Goal: Transaction & Acquisition: Obtain resource

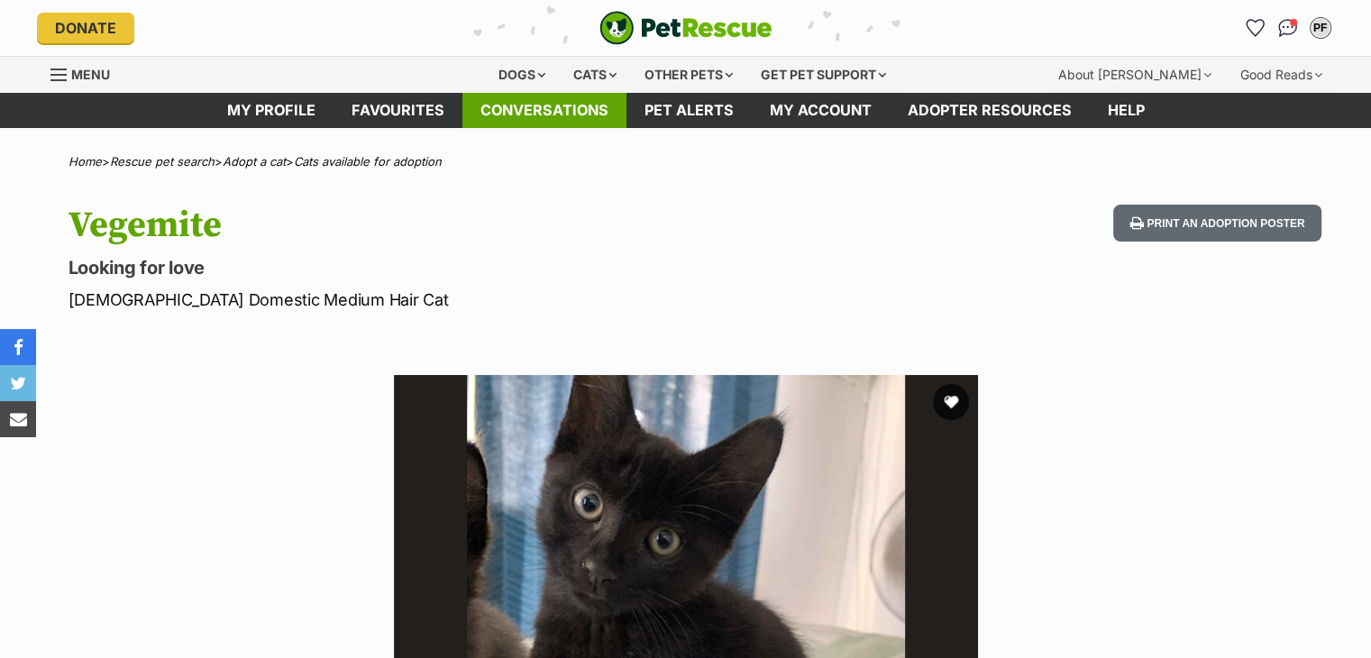
click at [598, 115] on link "Conversations" at bounding box center [544, 110] width 164 height 35
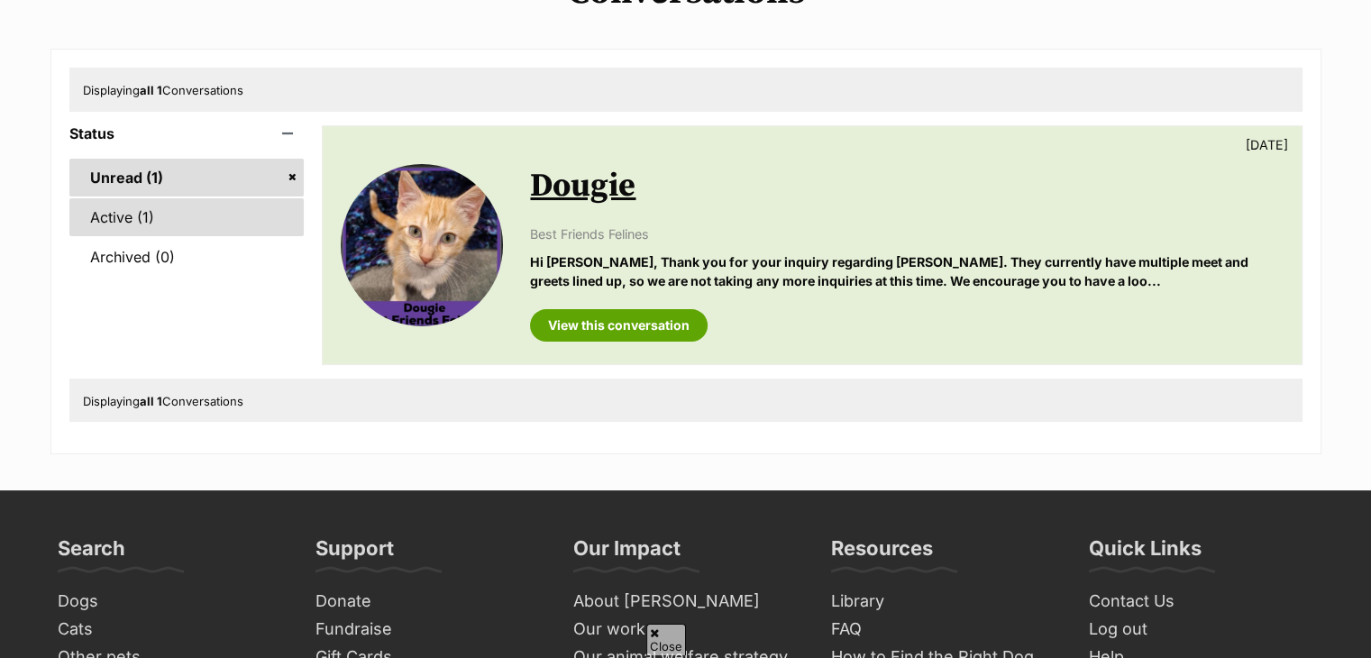
click at [205, 228] on link "Active (1)" at bounding box center [186, 217] width 235 height 38
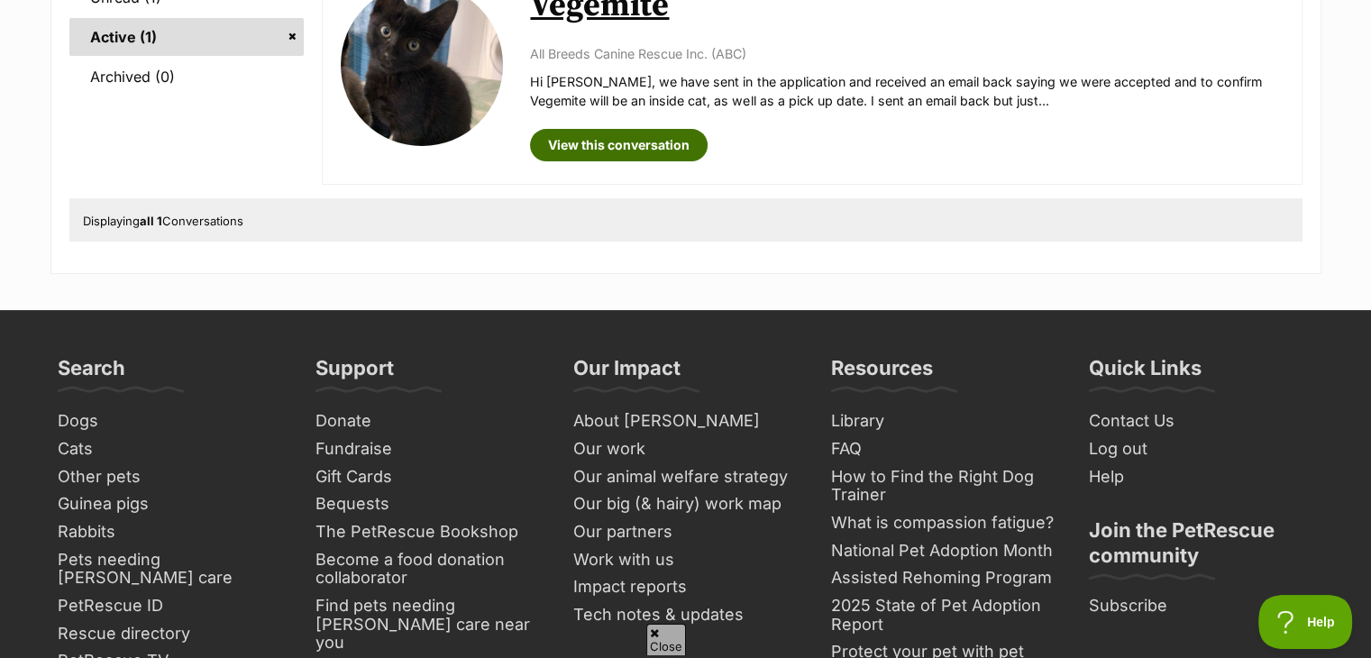
click at [600, 140] on link "View this conversation" at bounding box center [619, 145] width 178 height 32
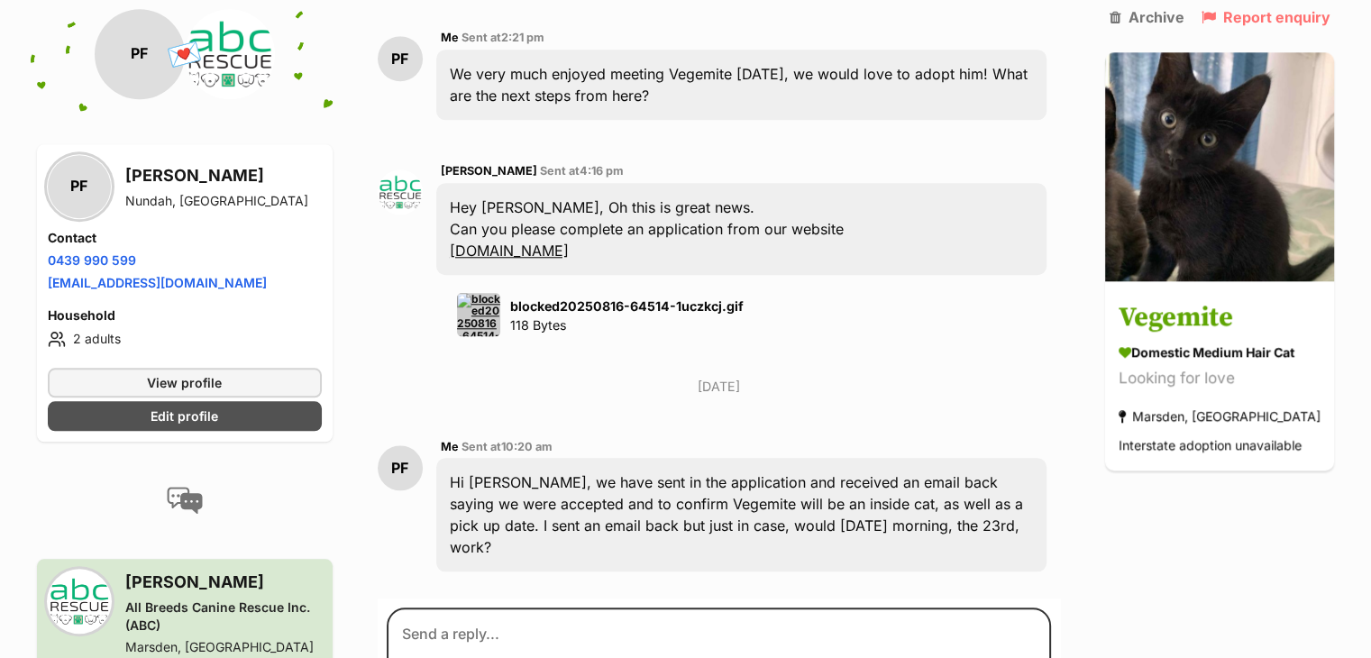
scroll to position [1712, 0]
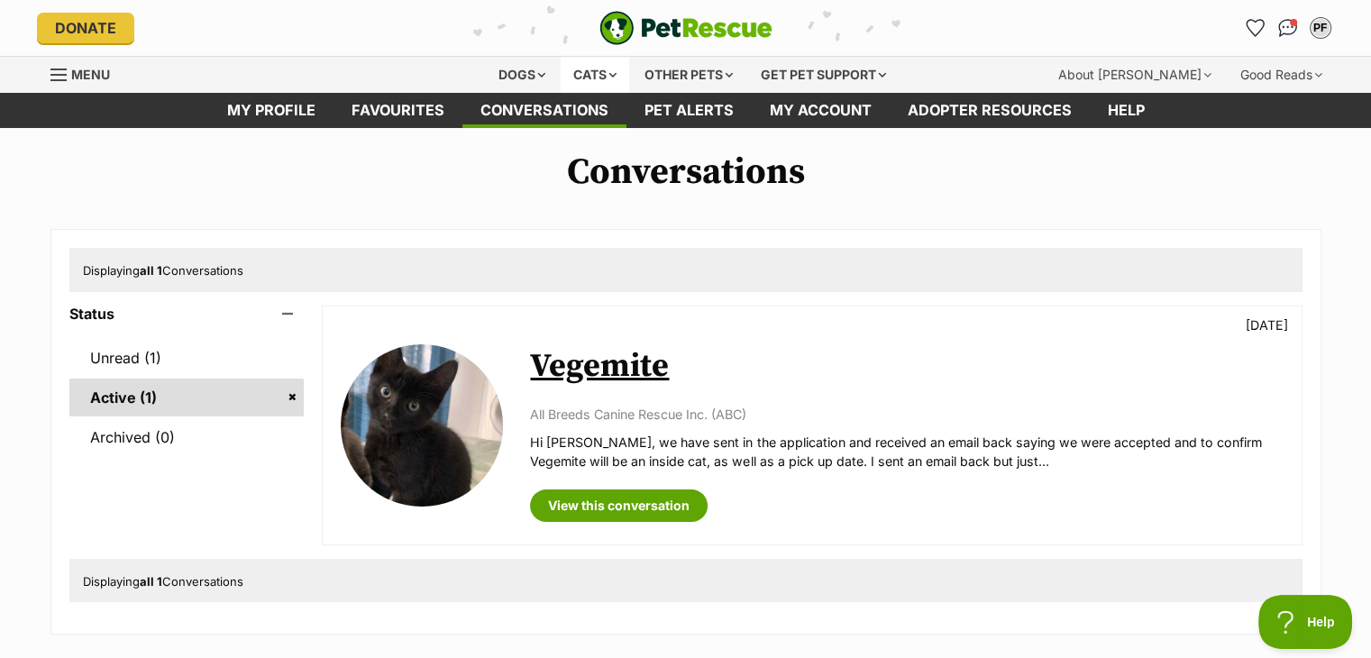
click at [588, 73] on div "Cats" at bounding box center [594, 75] width 68 height 36
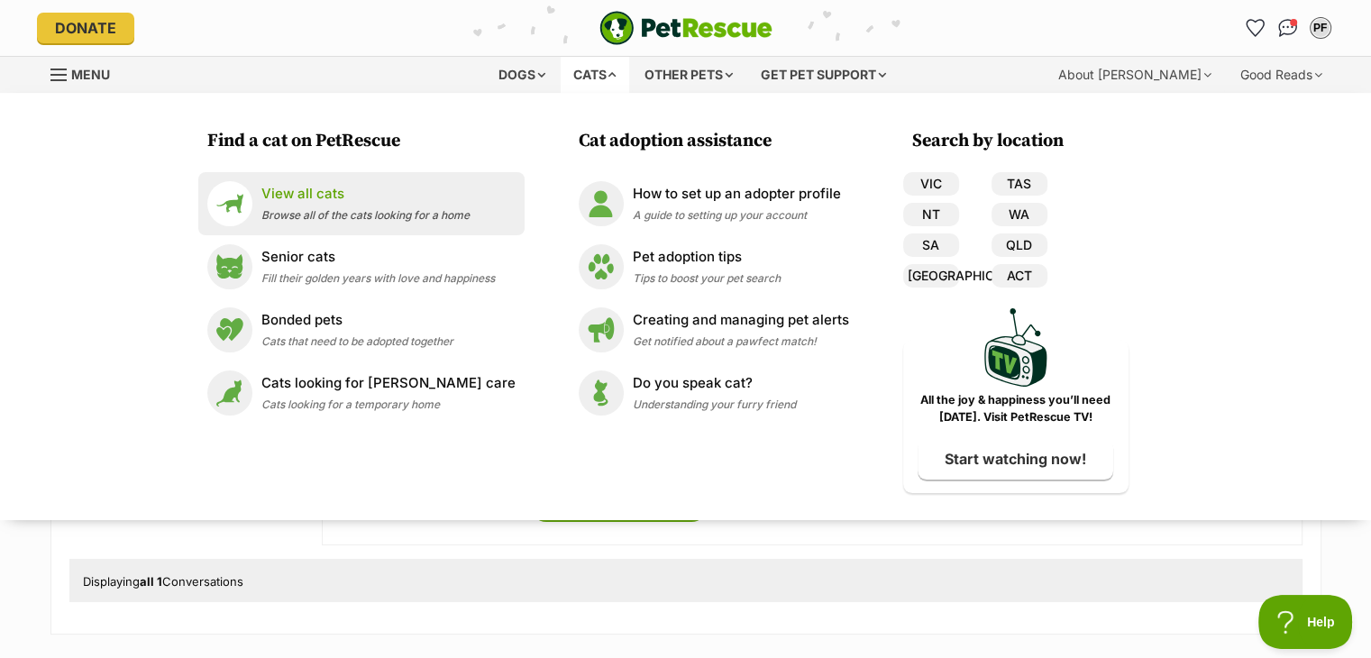
click at [375, 196] on p "View all cats" at bounding box center [365, 194] width 208 height 21
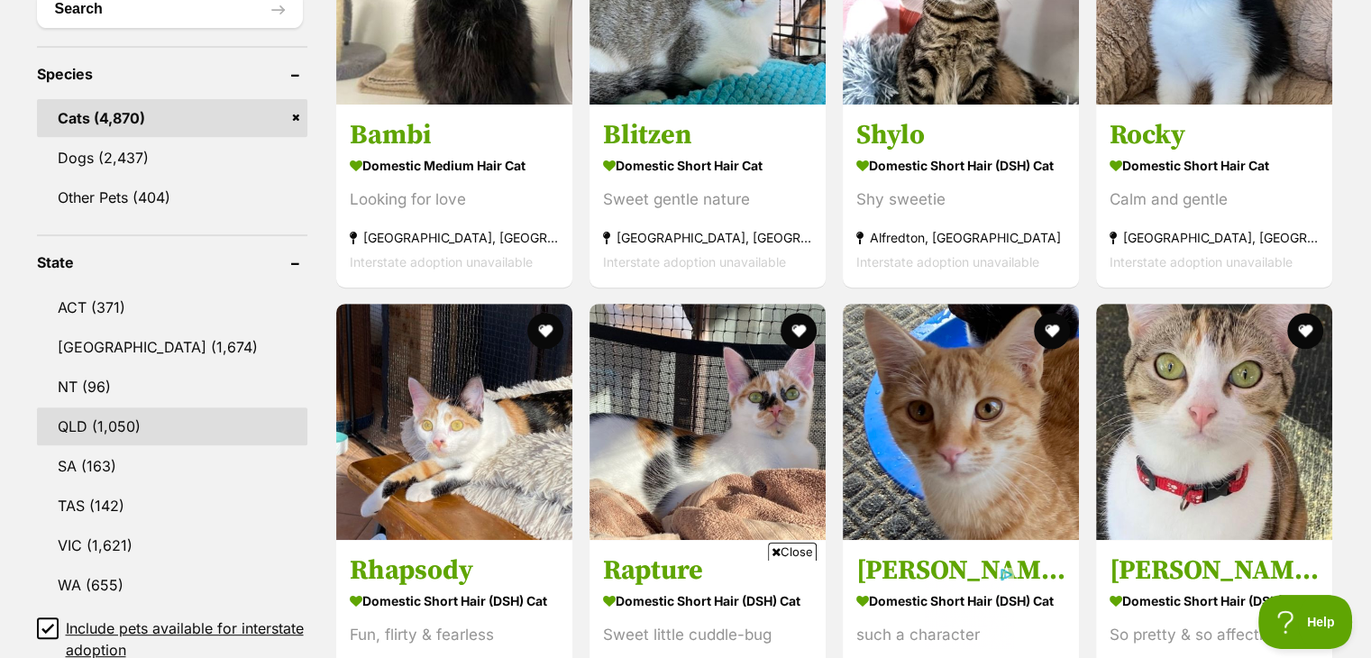
click at [108, 426] on link "QLD (1,050)" at bounding box center [172, 426] width 270 height 38
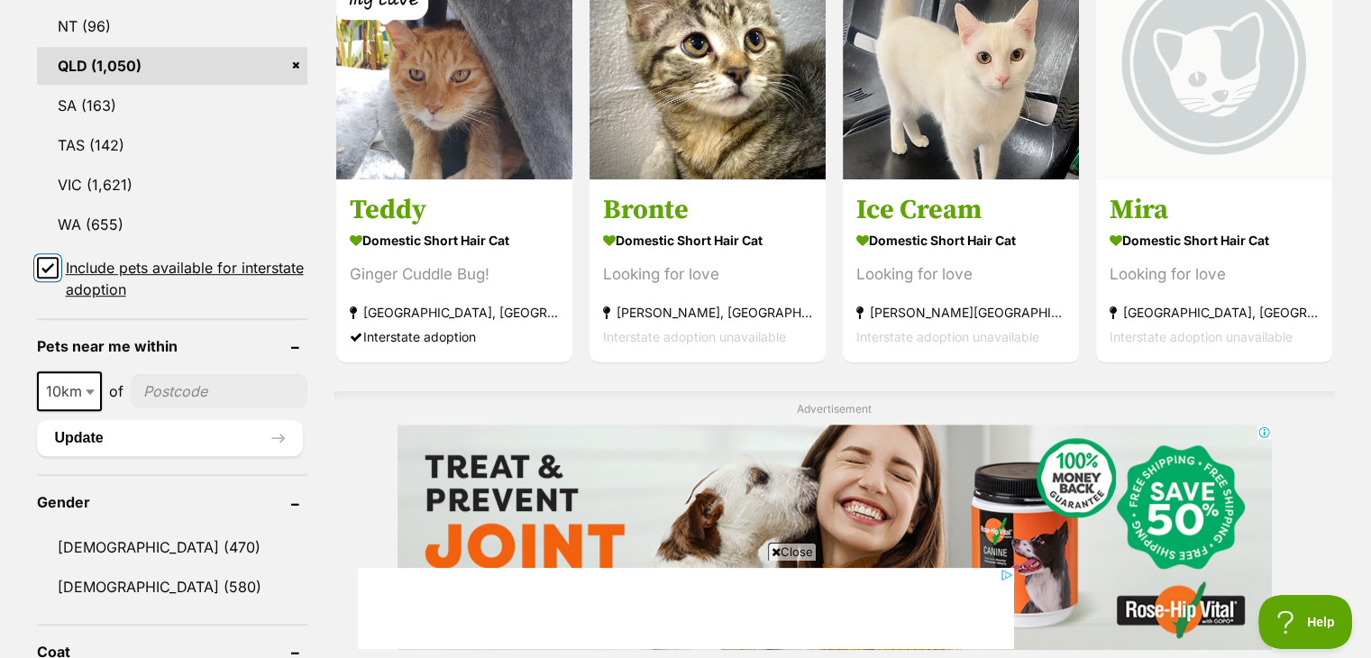
click at [54, 264] on input "Include pets available for interstate adoption" at bounding box center [48, 268] width 22 height 22
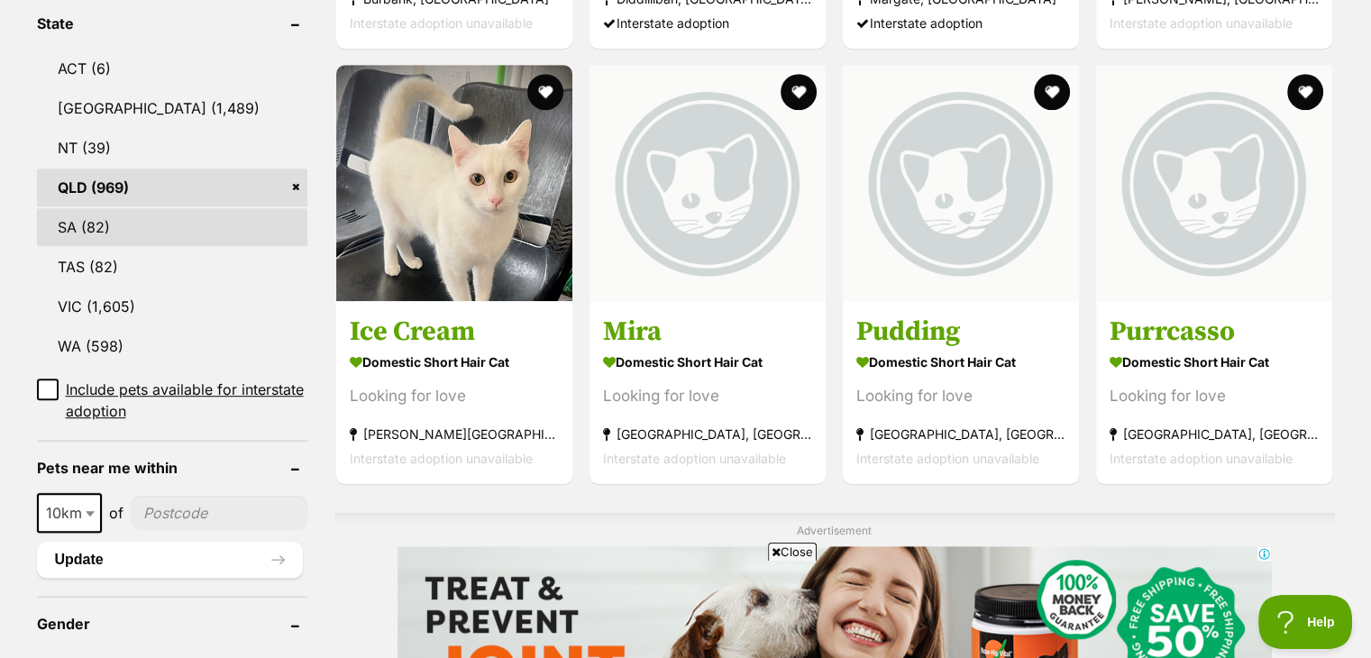
scroll to position [991, 0]
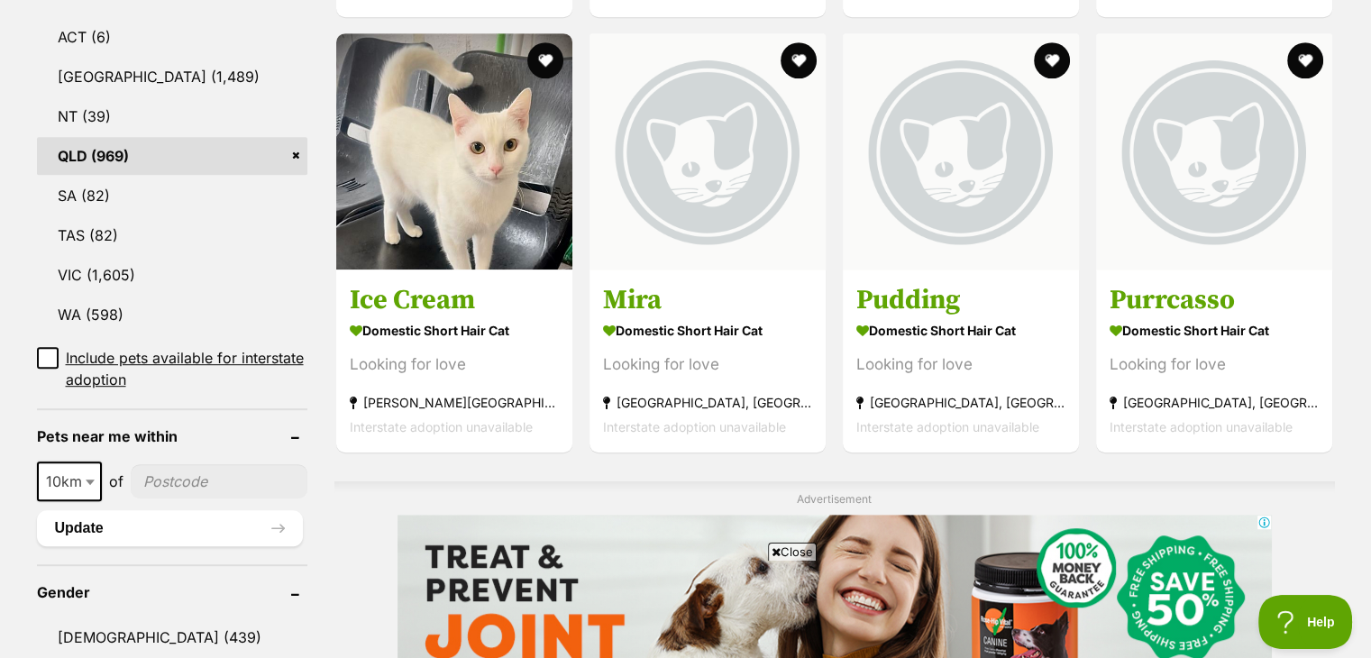
click at [176, 464] on input"] "postcode" at bounding box center [219, 481] width 177 height 34
type input"] "4012"
click at [97, 461] on span at bounding box center [92, 481] width 18 height 40
select select "25"
click at [173, 510] on button "Update" at bounding box center [170, 528] width 266 height 36
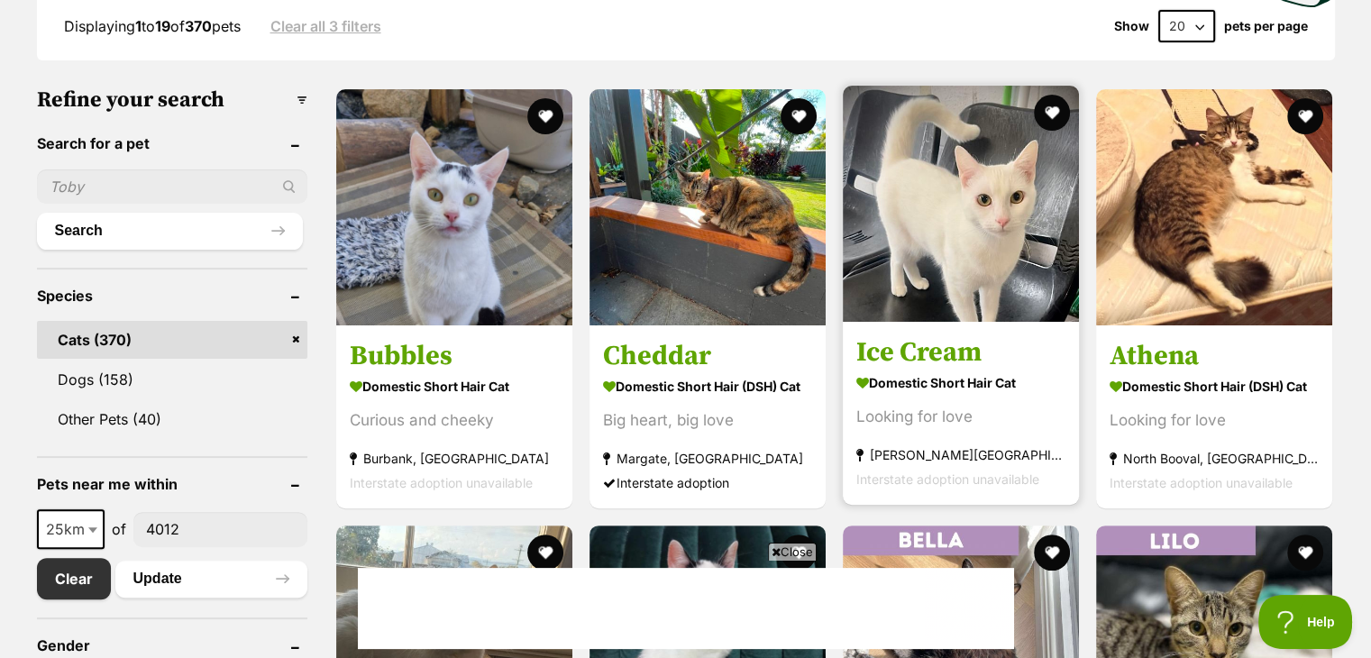
click at [958, 222] on img at bounding box center [961, 204] width 236 height 236
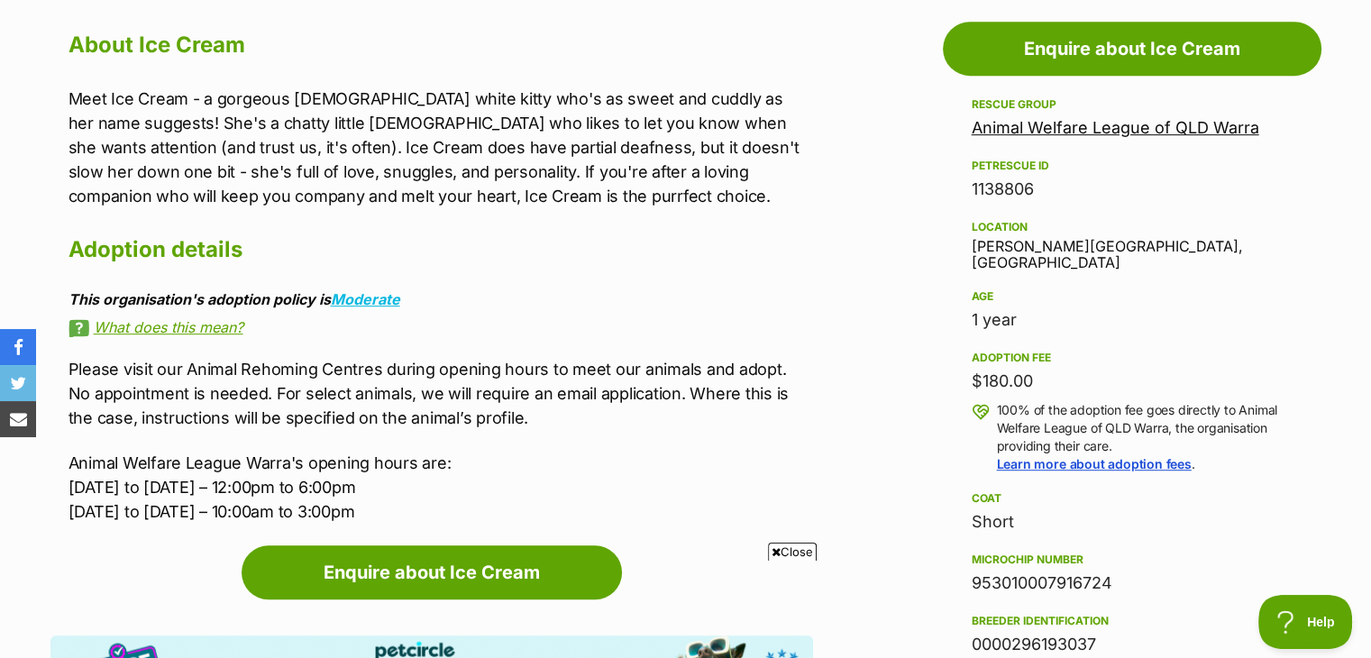
drag, startPoint x: 444, startPoint y: 333, endPoint x: 425, endPoint y: 324, distance: 21.0
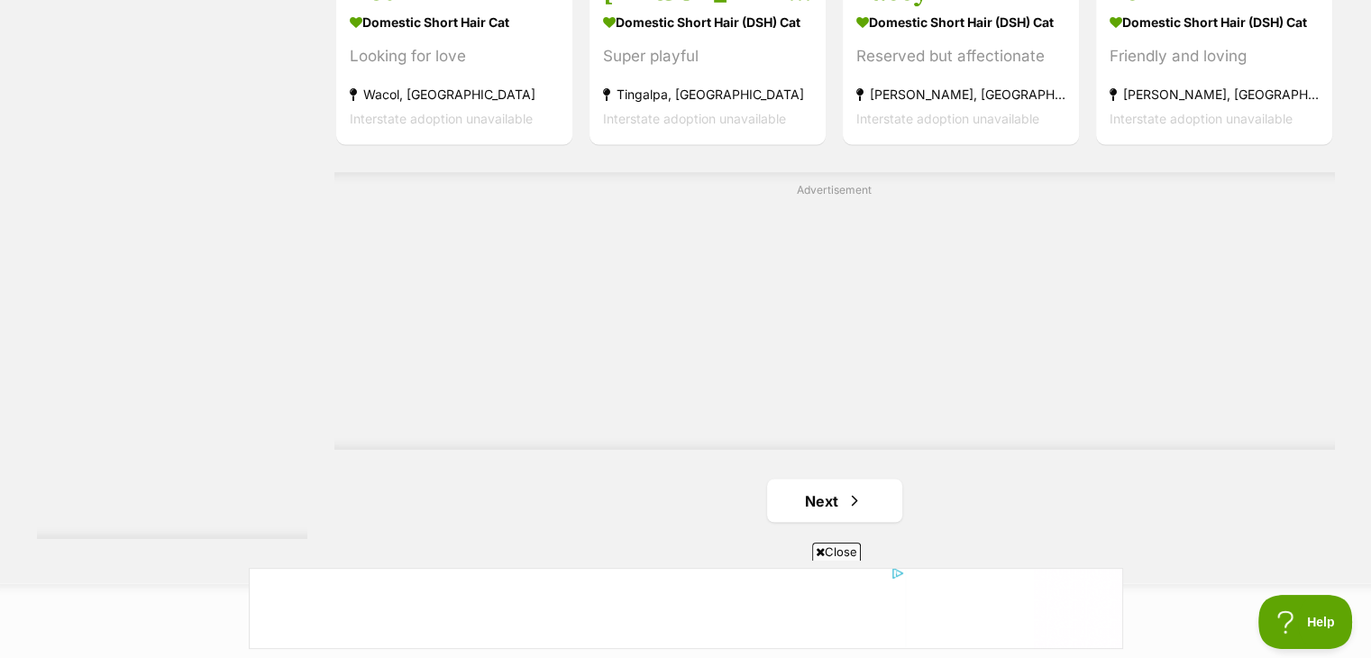
scroll to position [3424, 0]
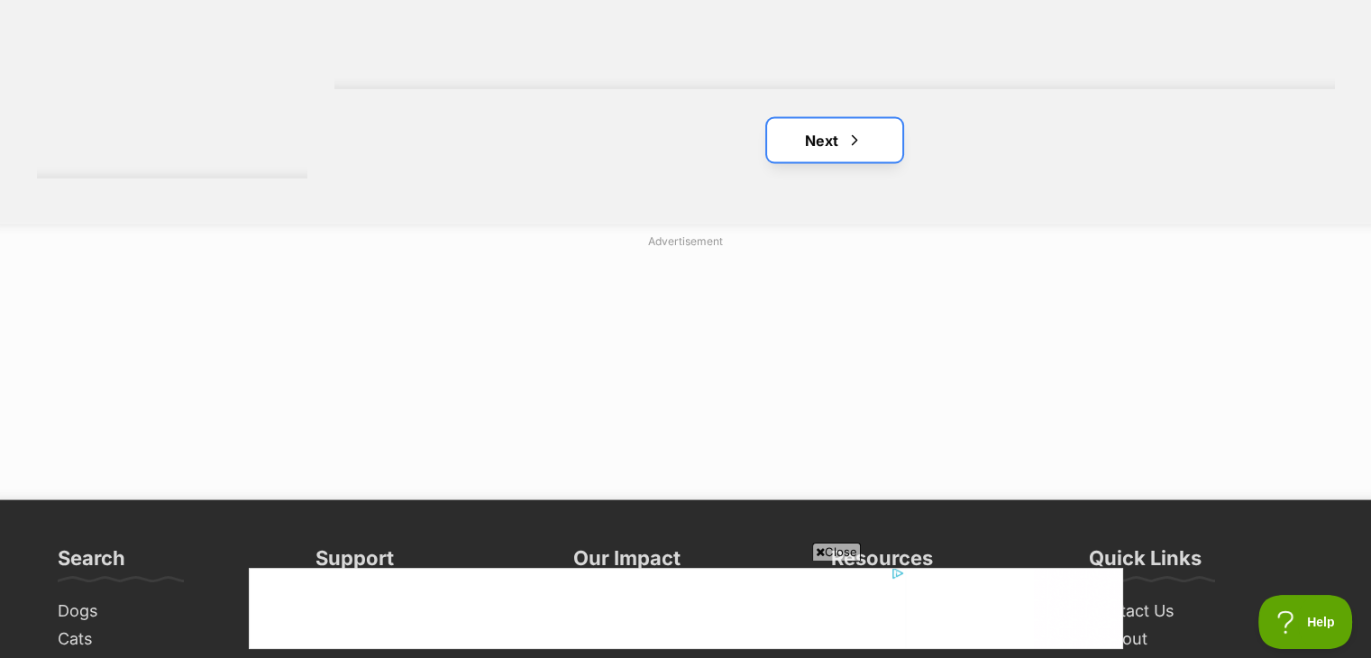
click at [841, 160] on link "Next" at bounding box center [834, 139] width 135 height 43
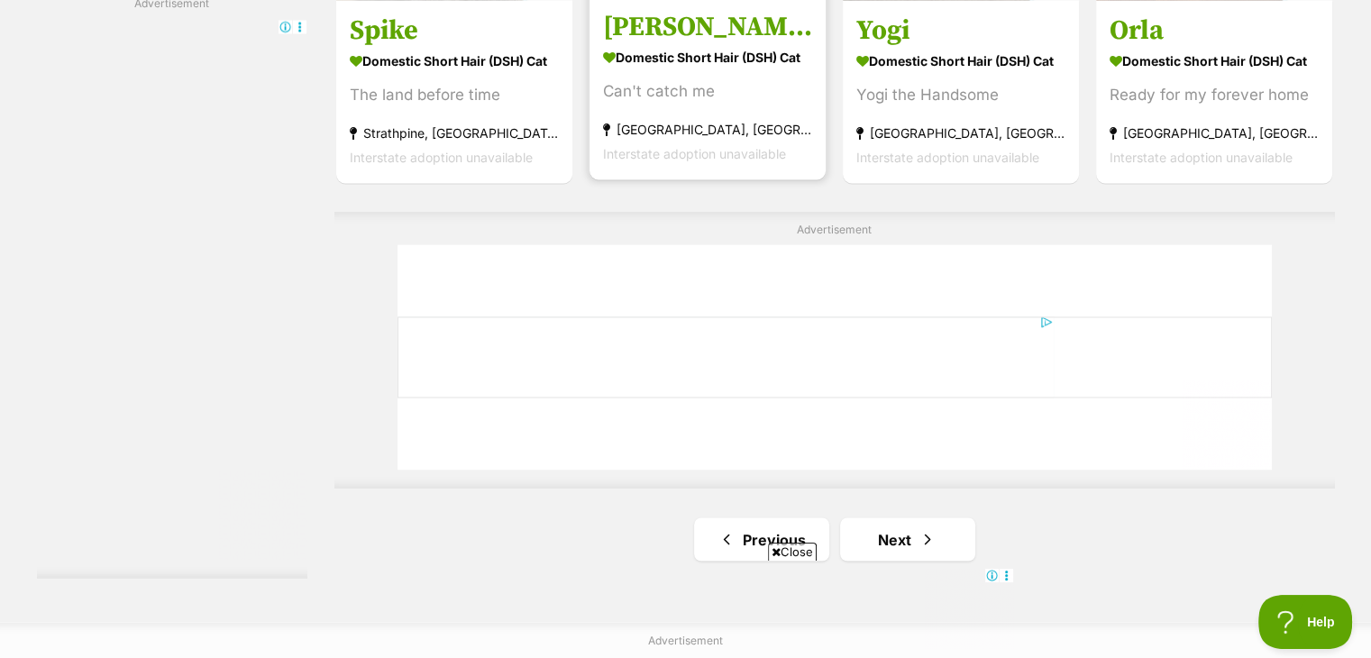
scroll to position [3154, 0]
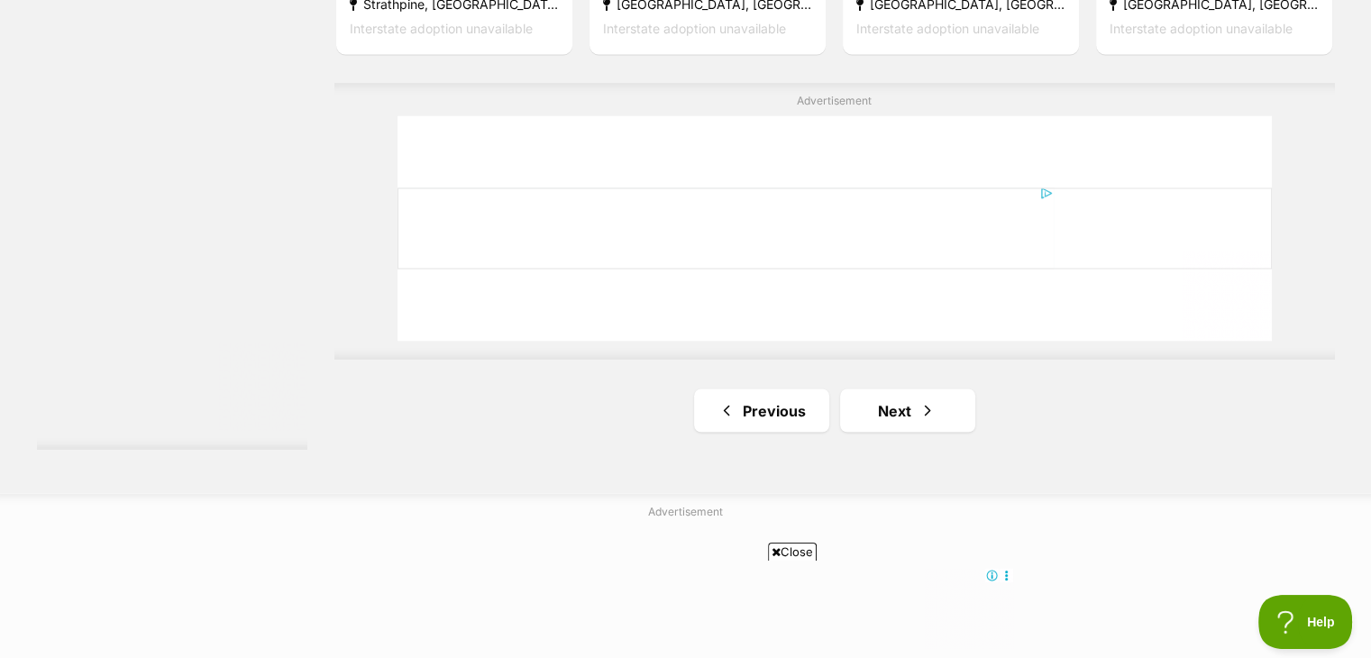
click at [887, 395] on link "Next" at bounding box center [907, 409] width 135 height 43
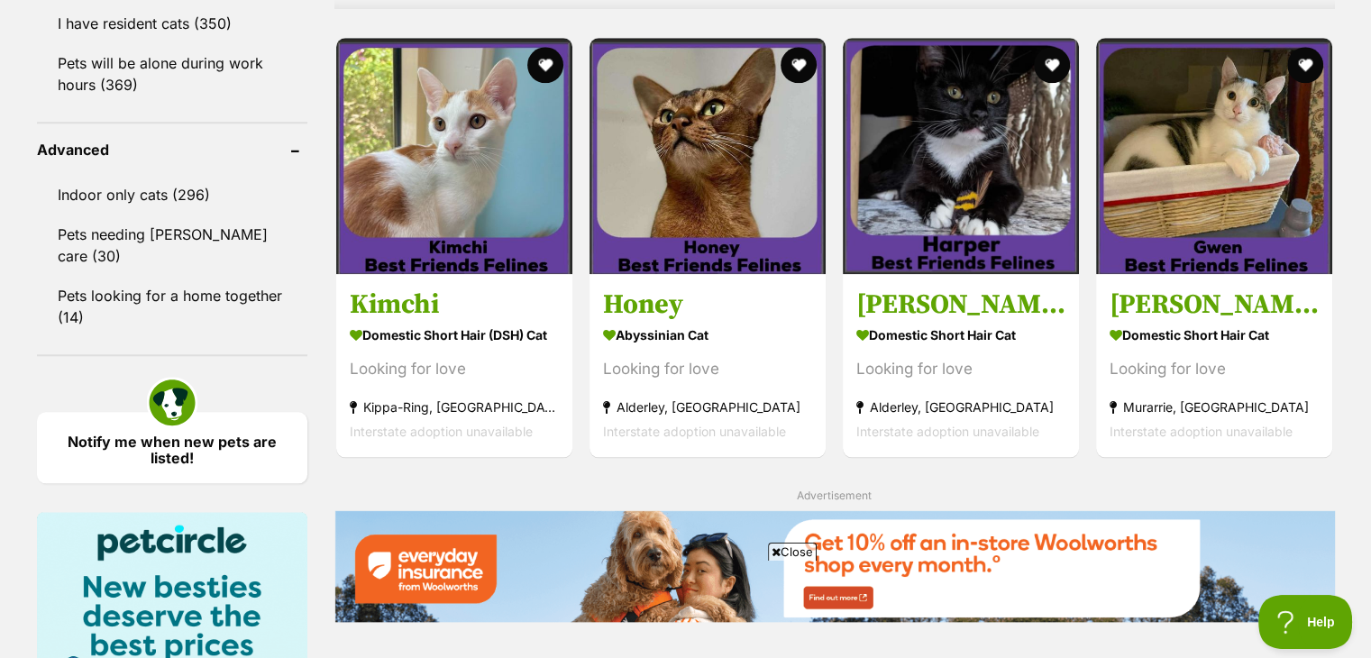
scroll to position [1802, 0]
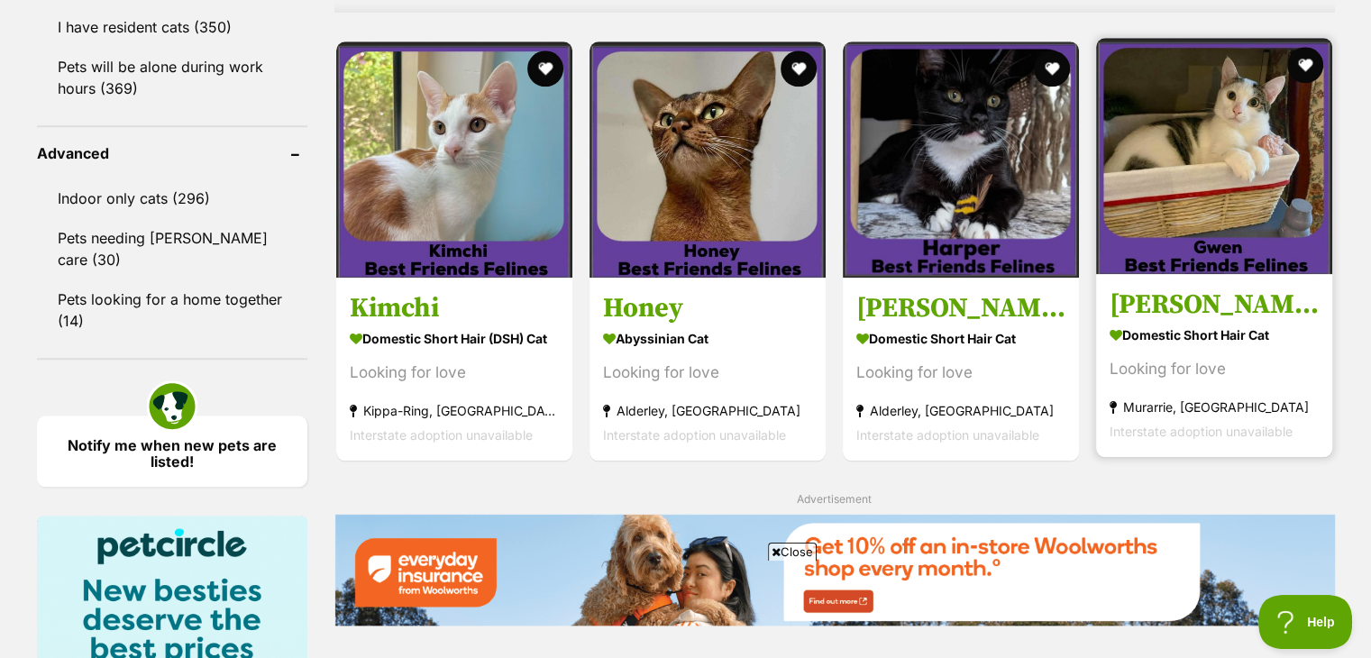
click at [1258, 169] on img at bounding box center [1214, 156] width 236 height 236
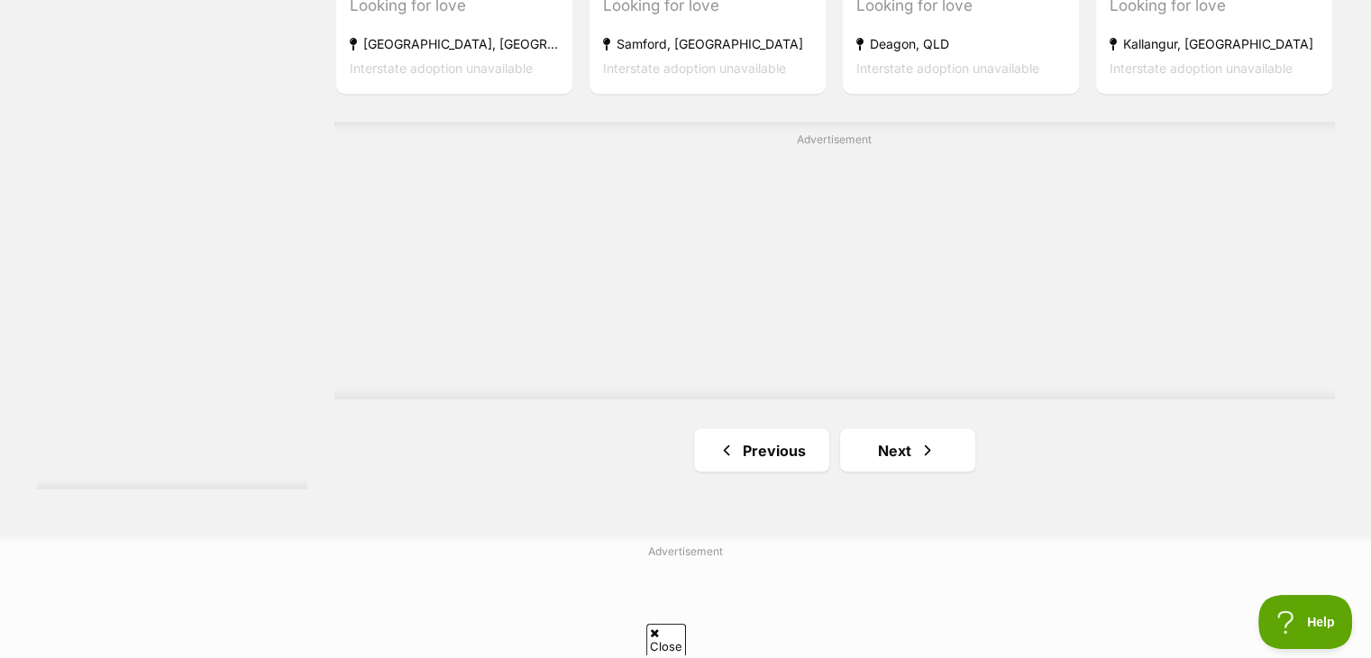
scroll to position [3334, 0]
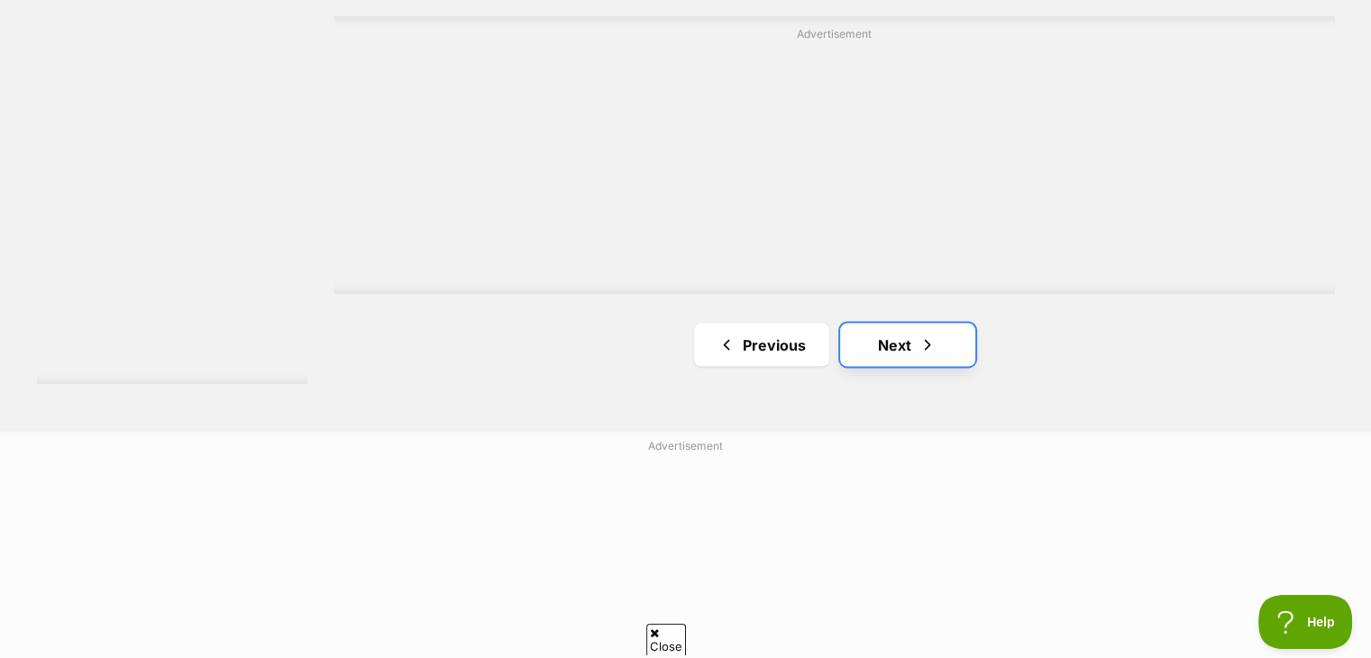
click at [906, 347] on link "Next" at bounding box center [907, 344] width 135 height 43
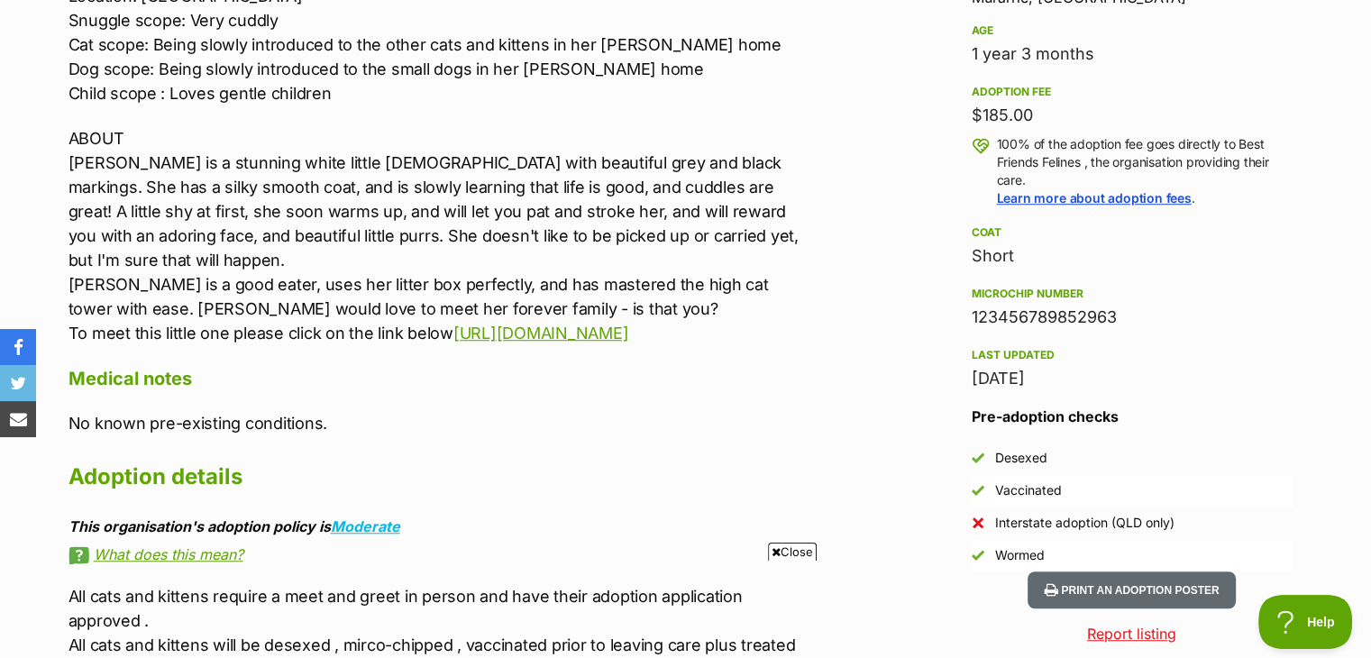
scroll to position [1262, 0]
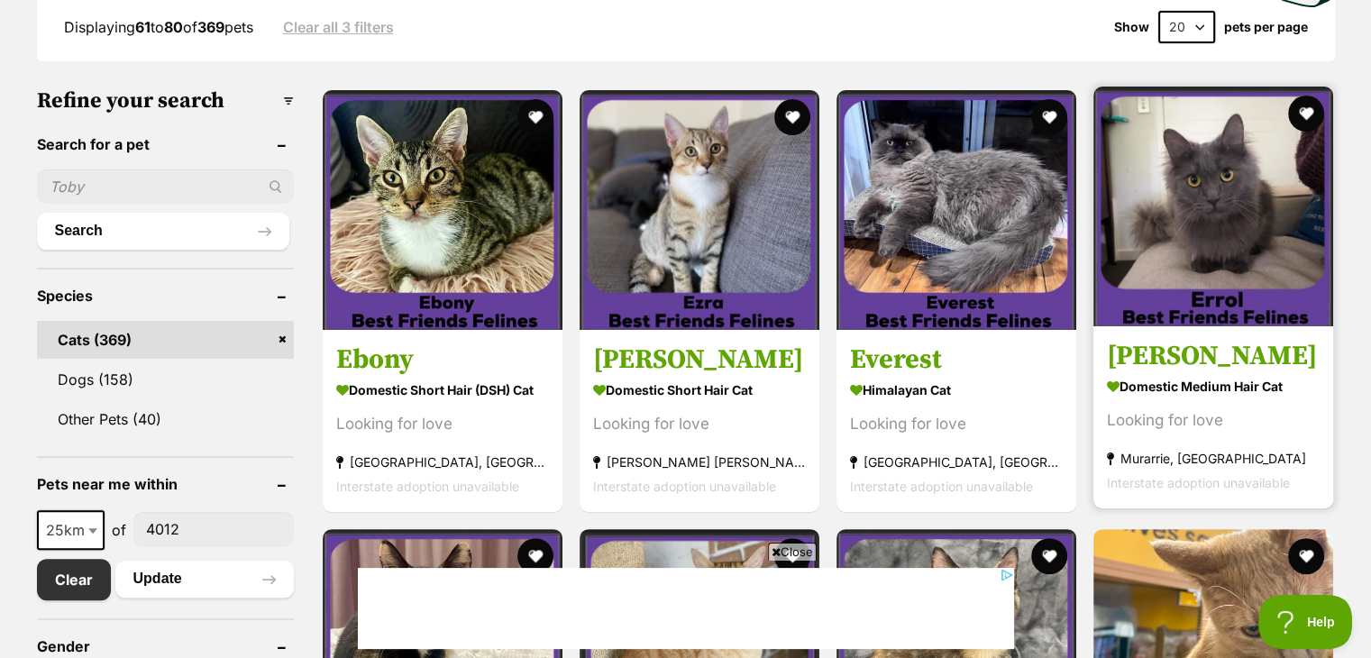
click at [1187, 250] on img at bounding box center [1213, 207] width 240 height 240
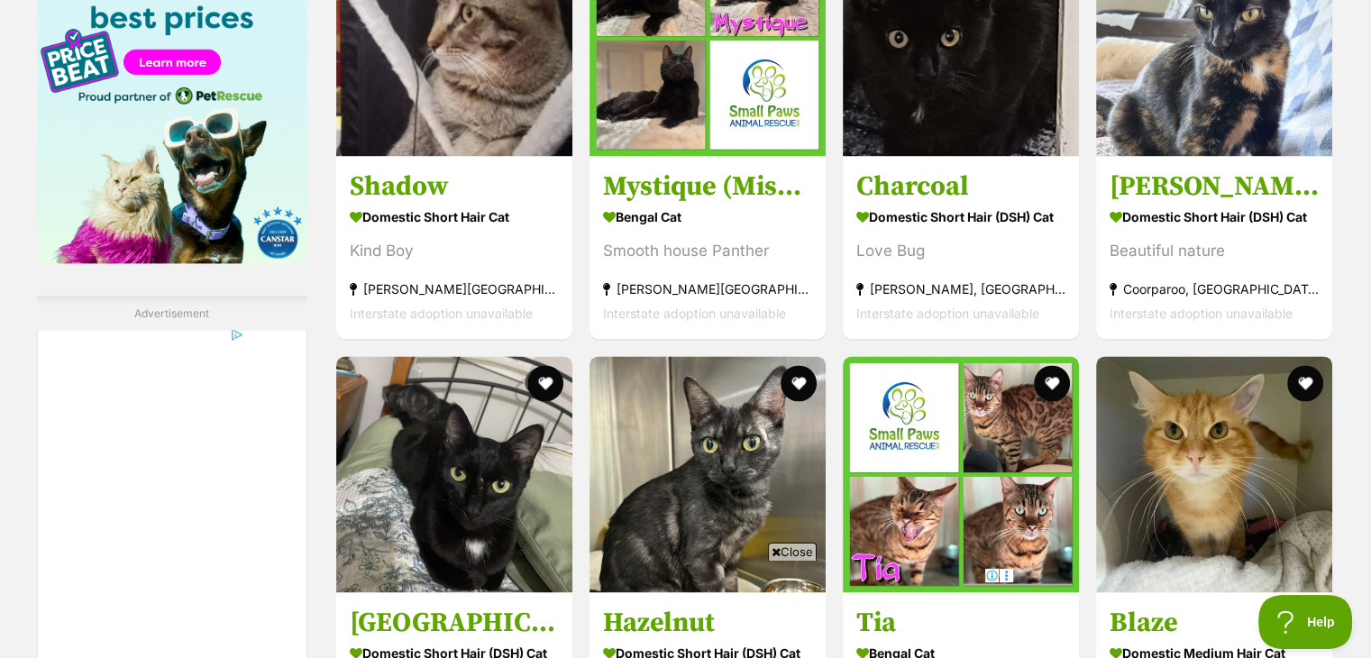
scroll to position [2343, 0]
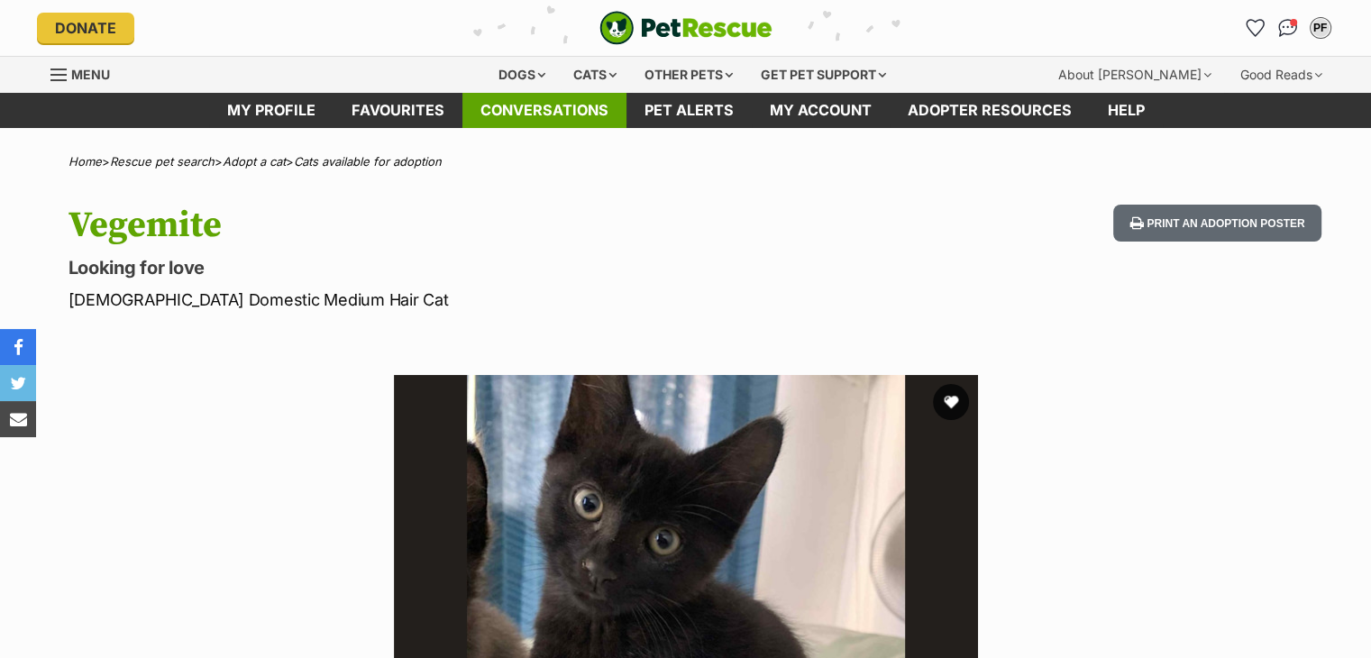
click at [562, 116] on link "Conversations" at bounding box center [544, 110] width 164 height 35
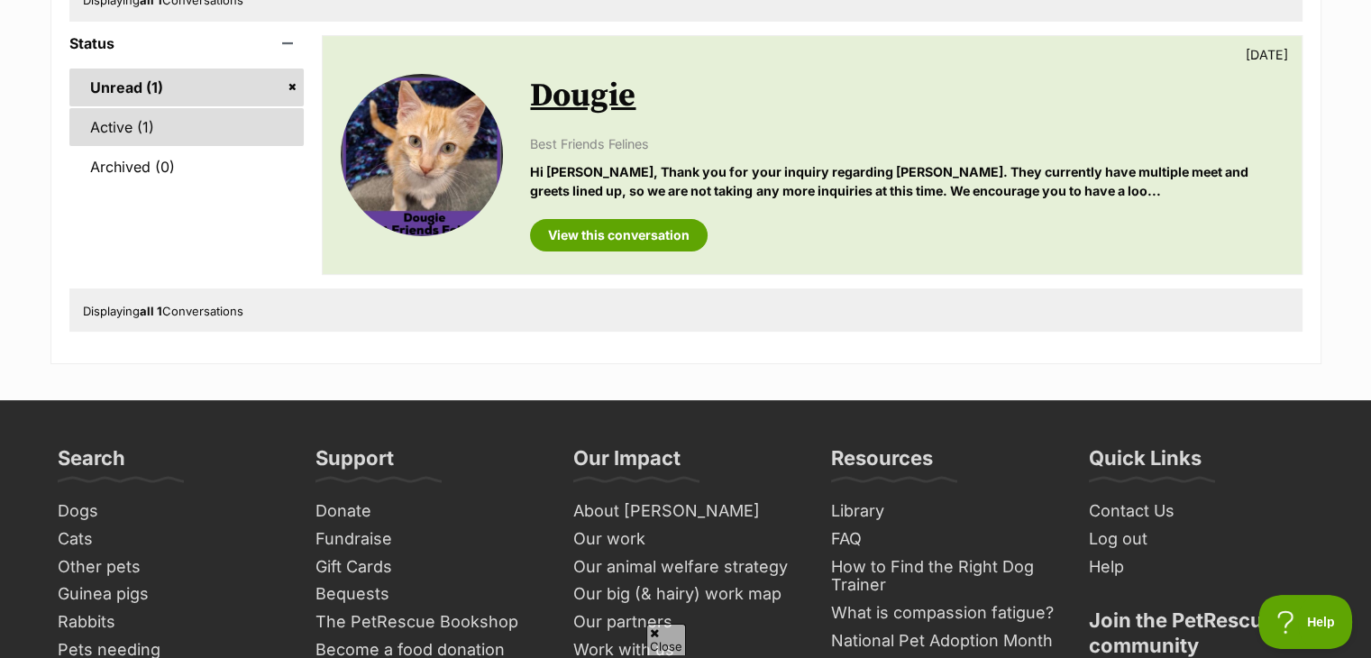
click at [130, 138] on link "Active (1)" at bounding box center [186, 127] width 235 height 38
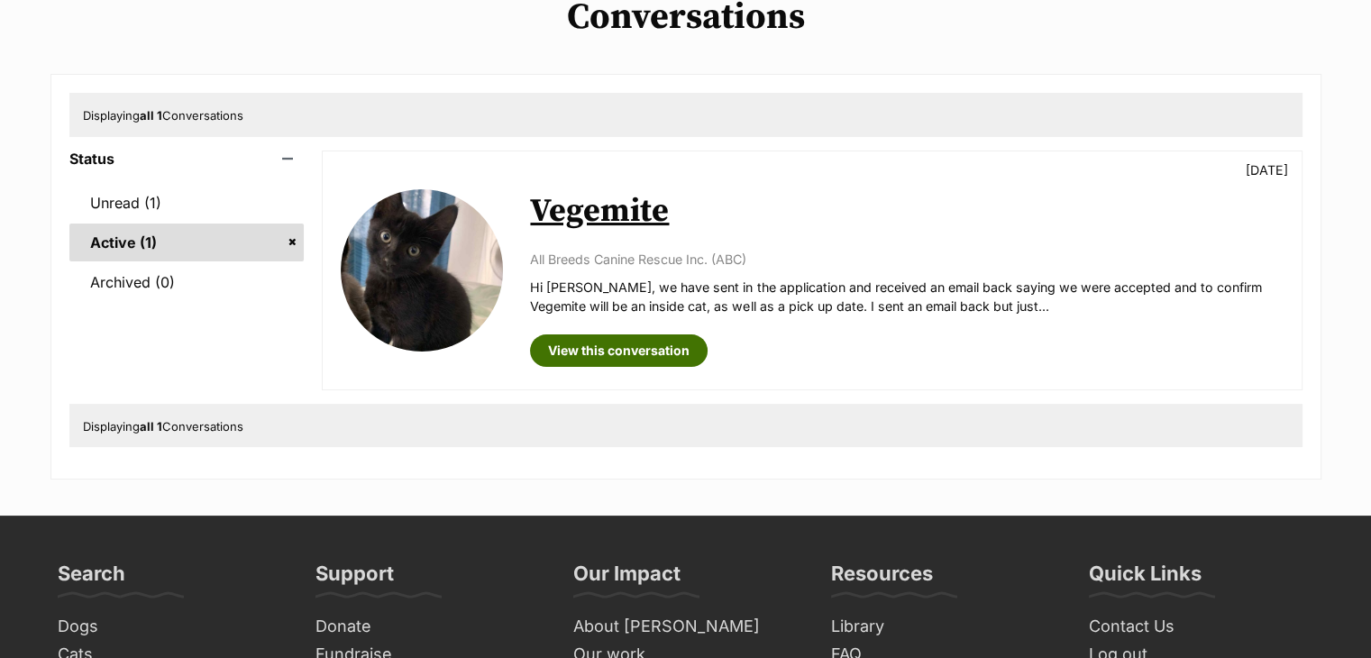
scroll to position [180, 0]
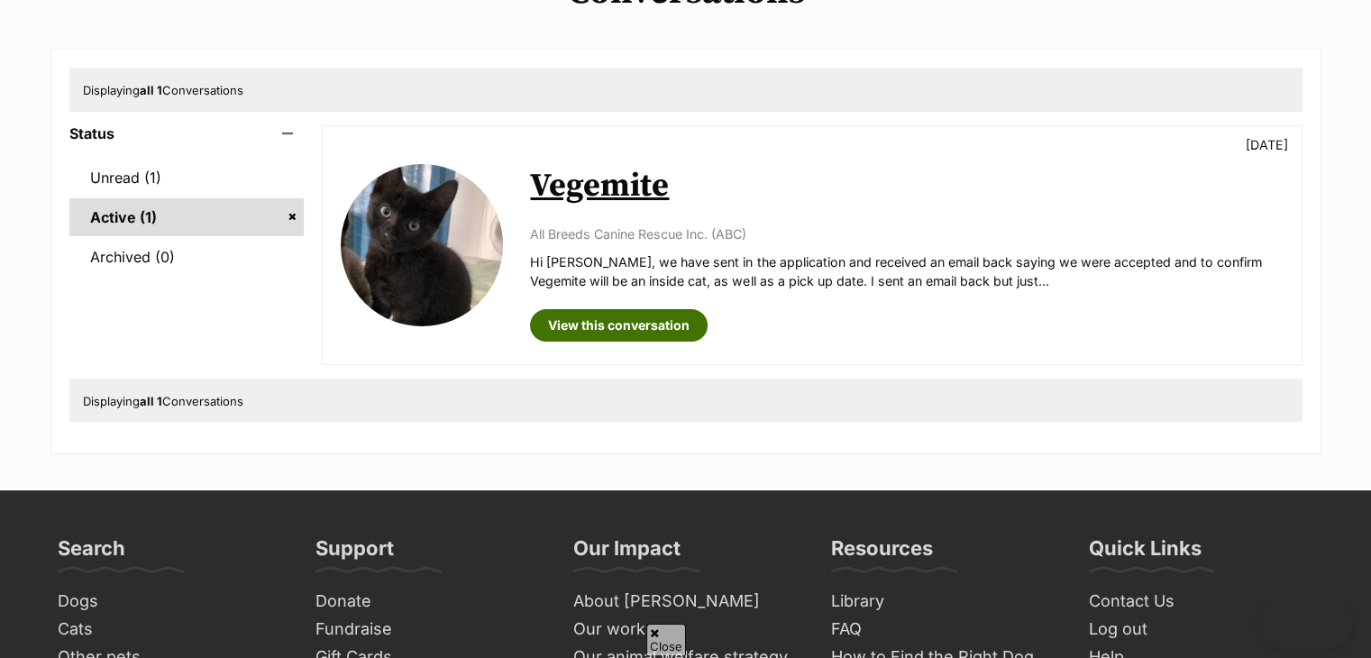
click at [640, 319] on link "View this conversation" at bounding box center [619, 325] width 178 height 32
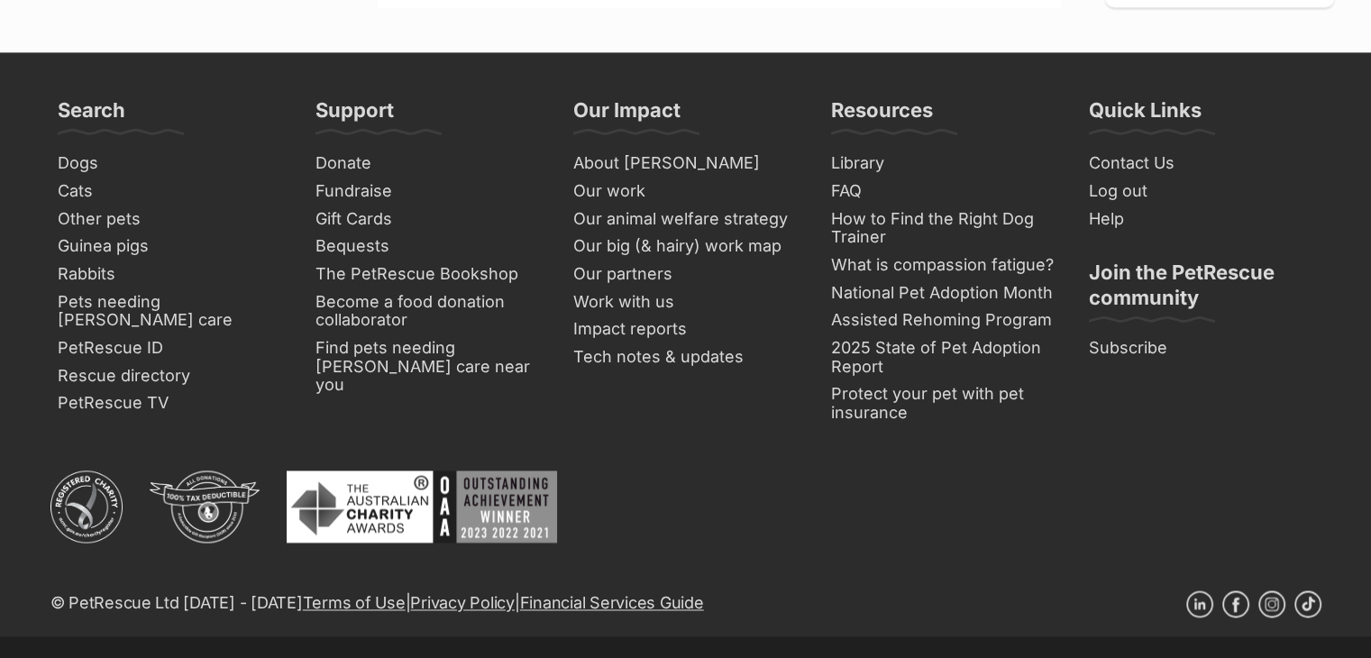
scroll to position [2613, 0]
